Goal: Information Seeking & Learning: Learn about a topic

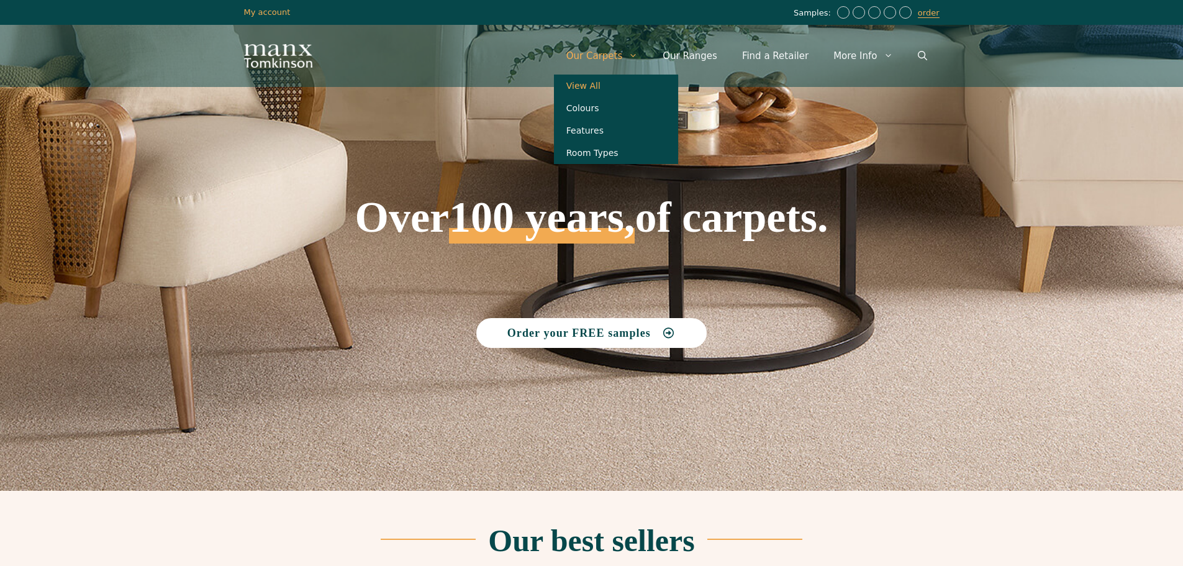
click at [613, 83] on link "View All" at bounding box center [616, 86] width 124 height 22
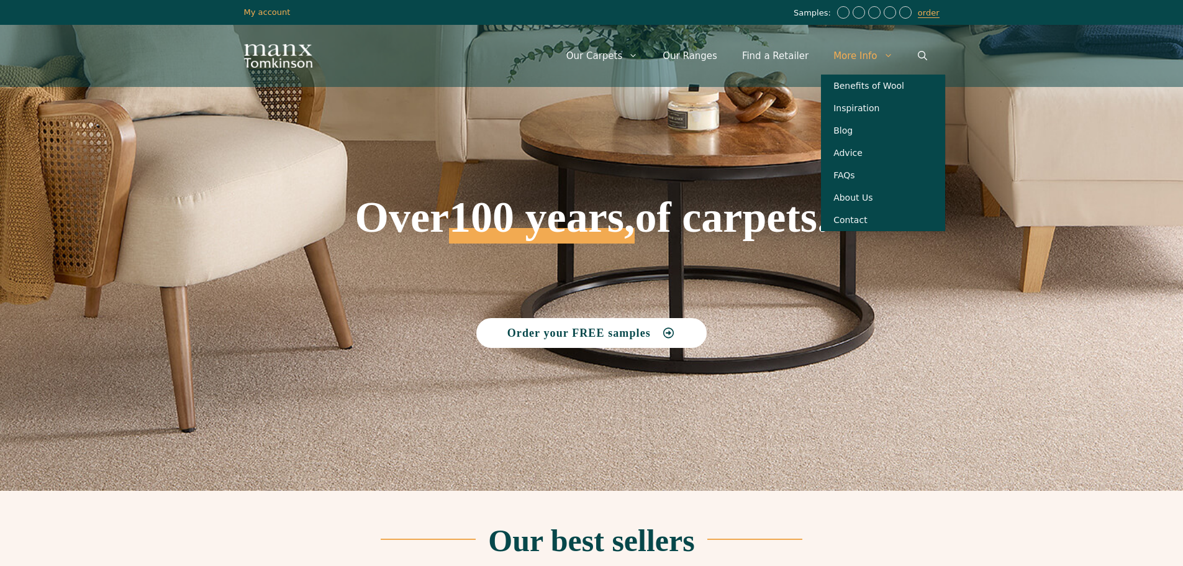
click at [854, 55] on link "More Info" at bounding box center [863, 55] width 84 height 37
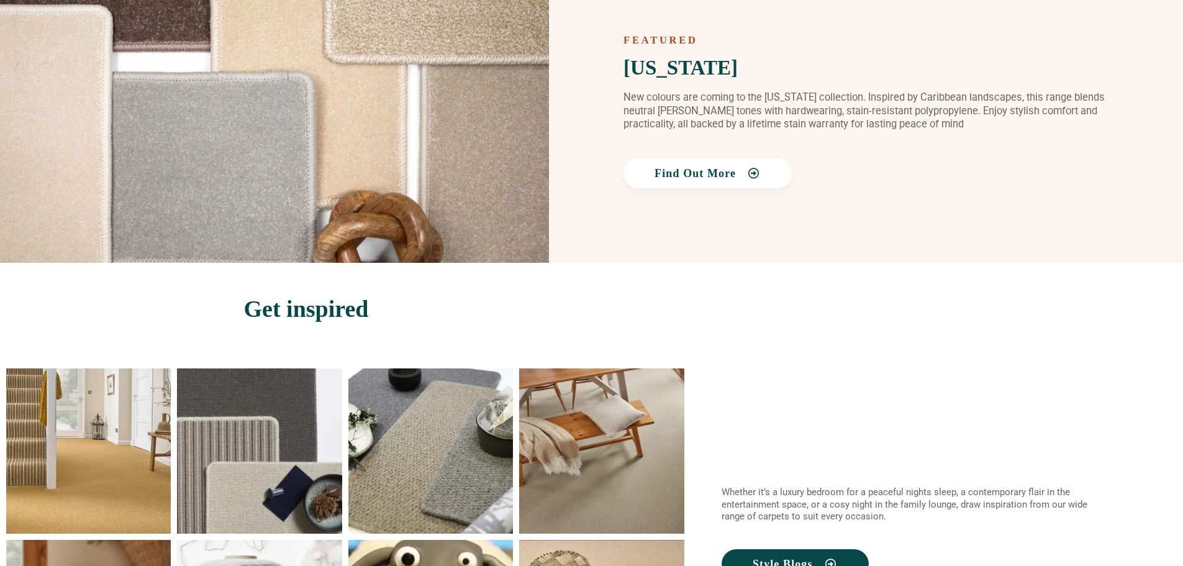
scroll to position [2049, 0]
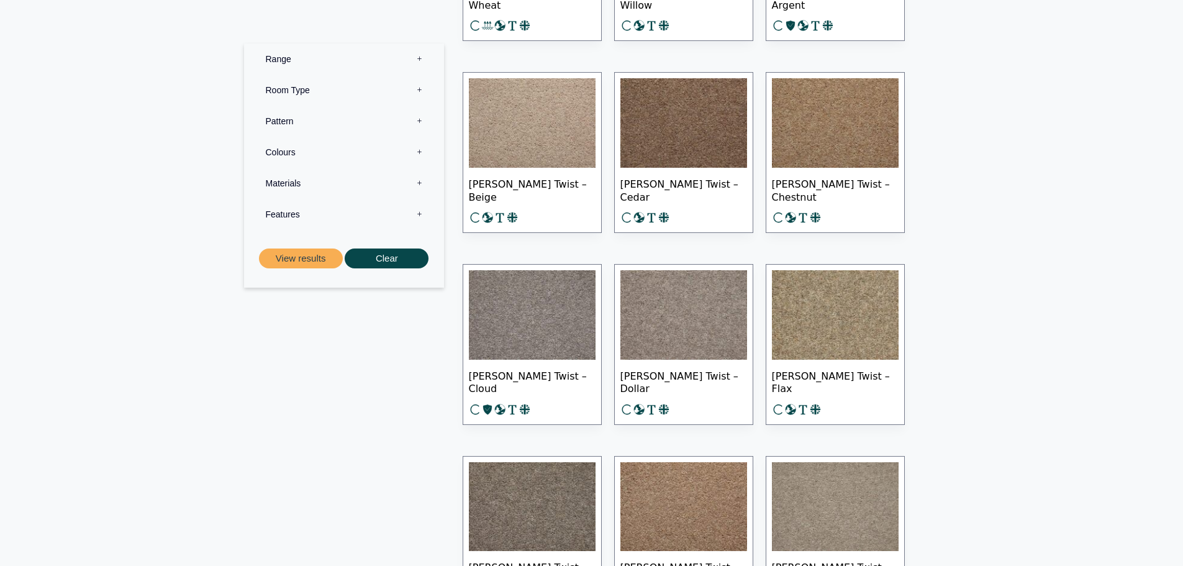
scroll to position [3787, 0]
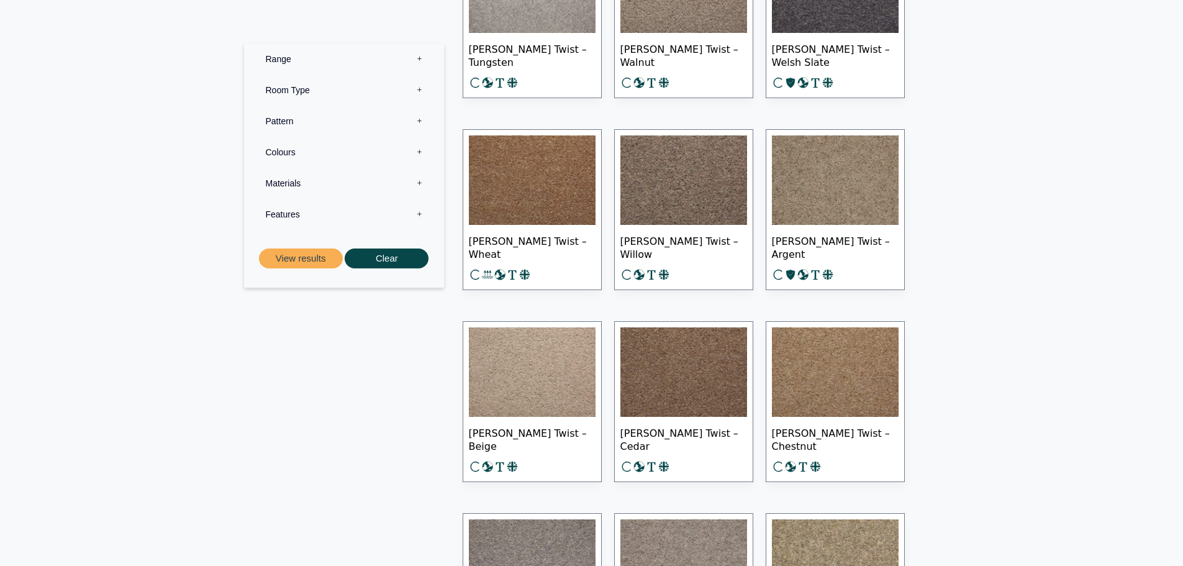
click at [330, 116] on label "Pattern 0" at bounding box center [343, 121] width 181 height 31
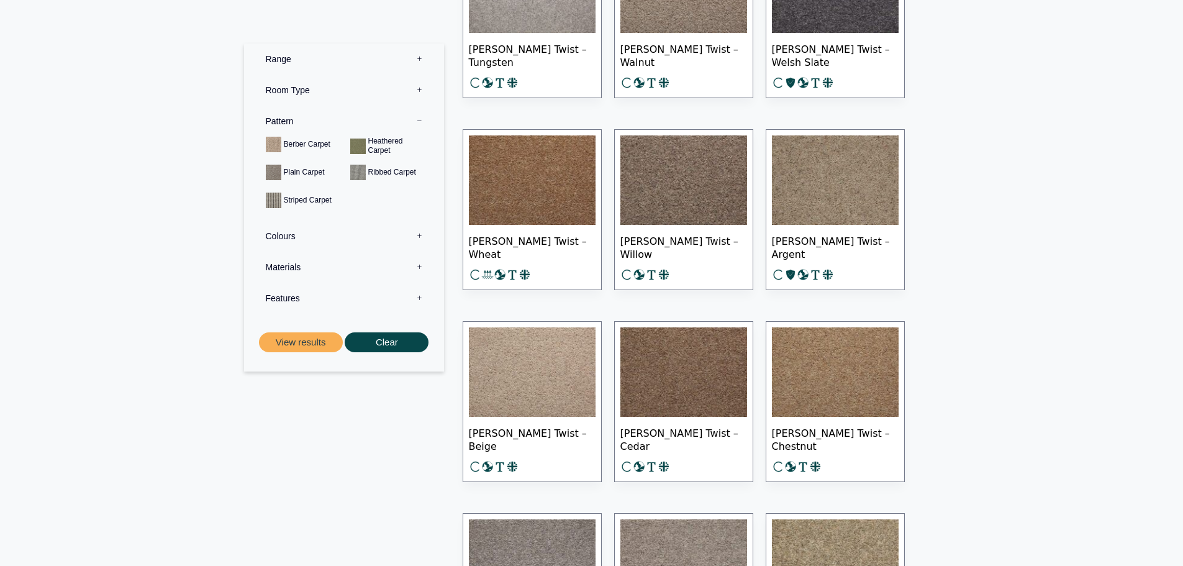
click at [309, 121] on label "Pattern 0" at bounding box center [343, 121] width 181 height 31
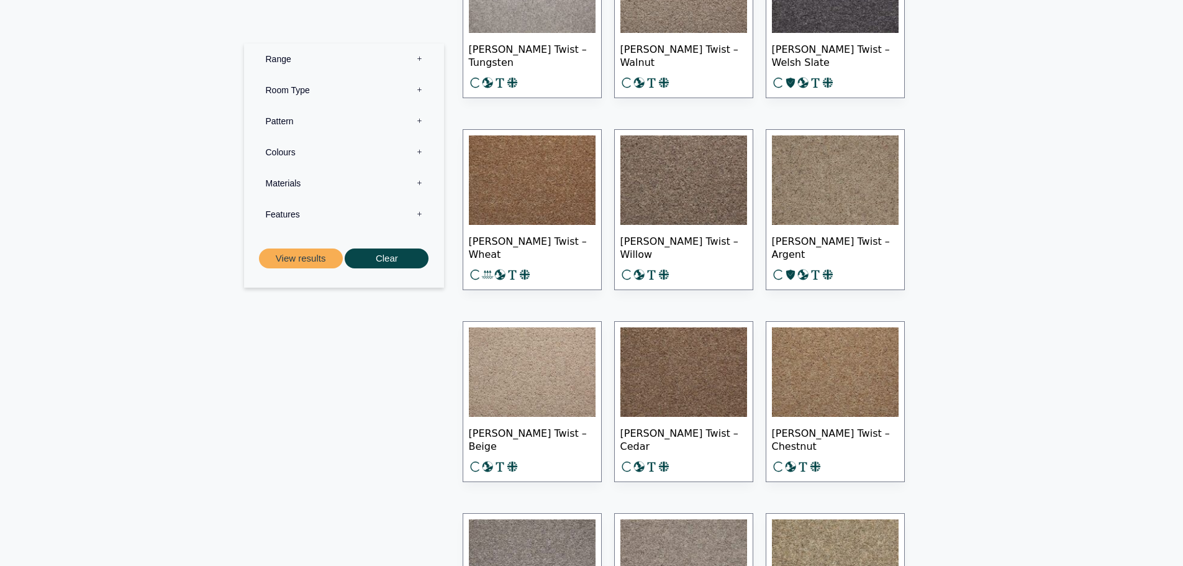
click at [306, 157] on label "Colours 0" at bounding box center [343, 152] width 181 height 31
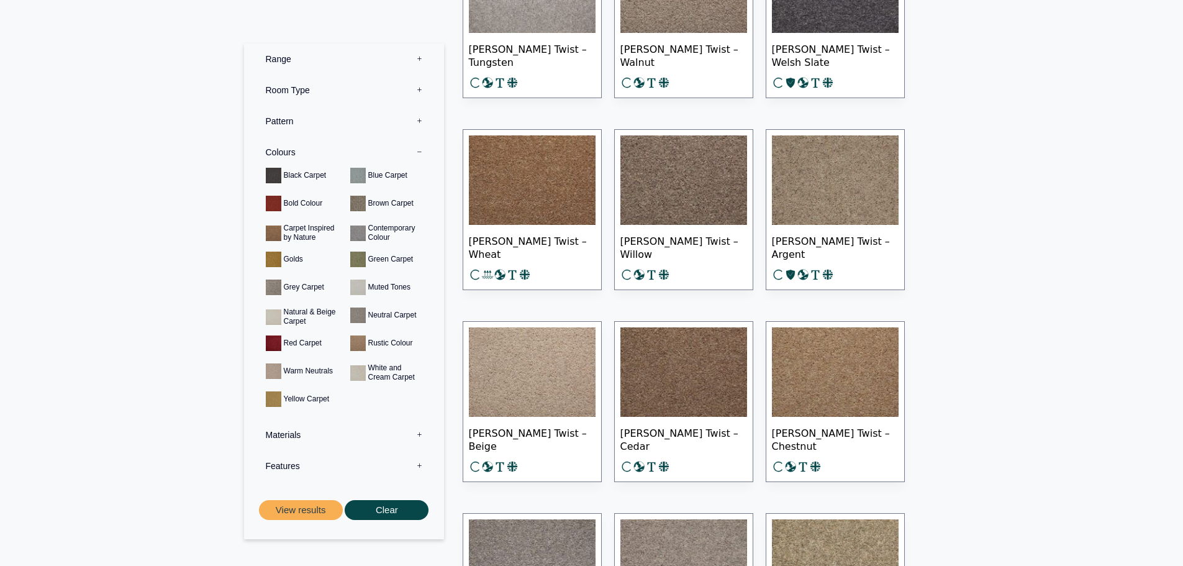
click at [309, 154] on label "Colours 0" at bounding box center [343, 152] width 181 height 31
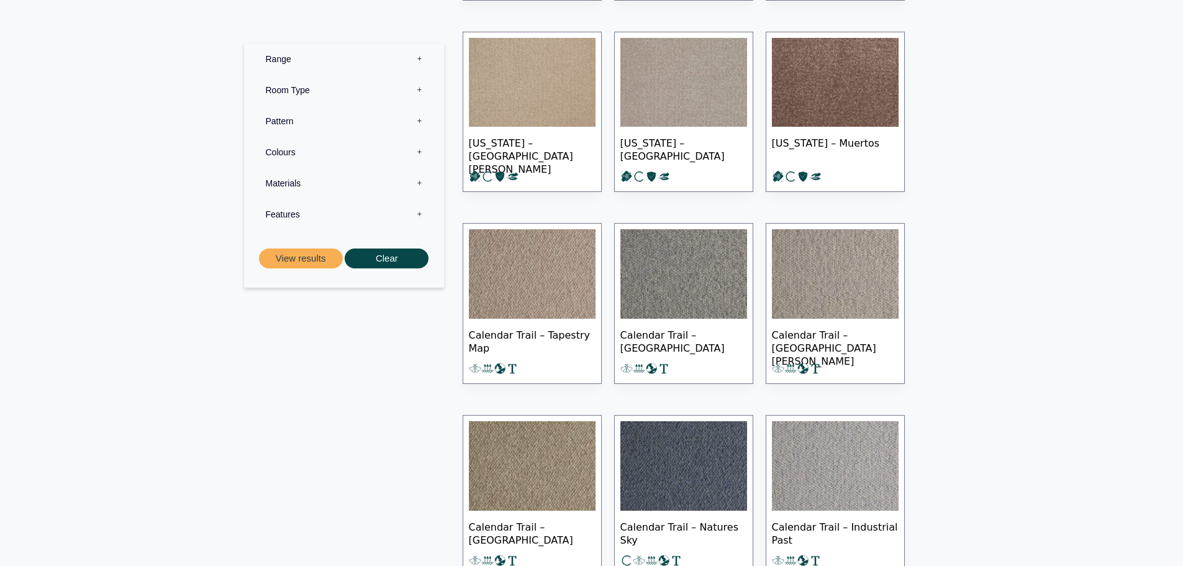
scroll to position [0, 0]
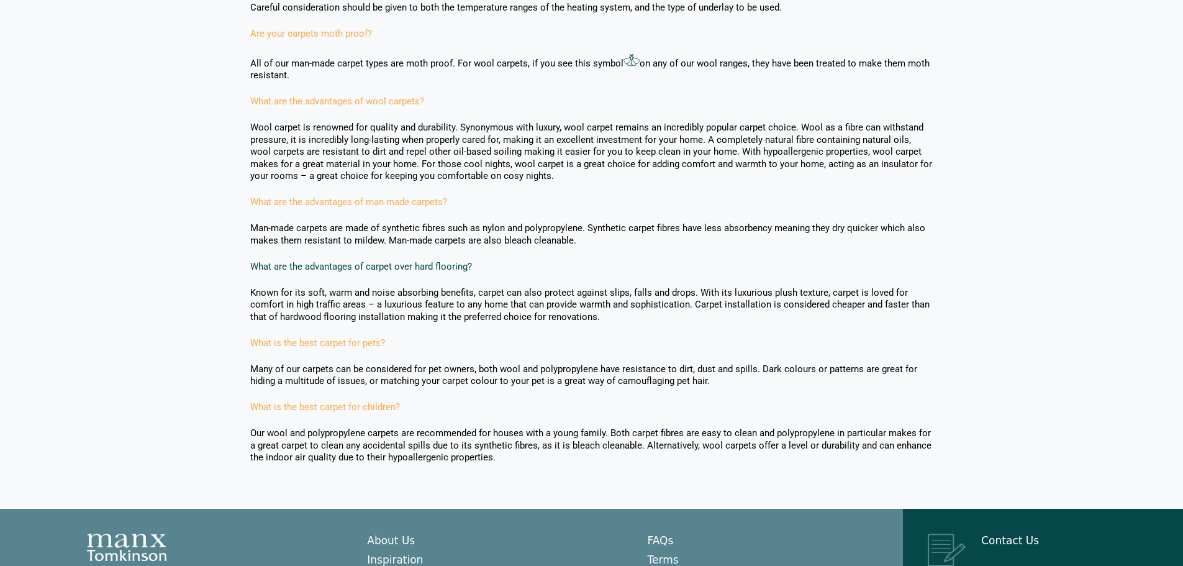
scroll to position [1072, 0]
